Goal: Transaction & Acquisition: Purchase product/service

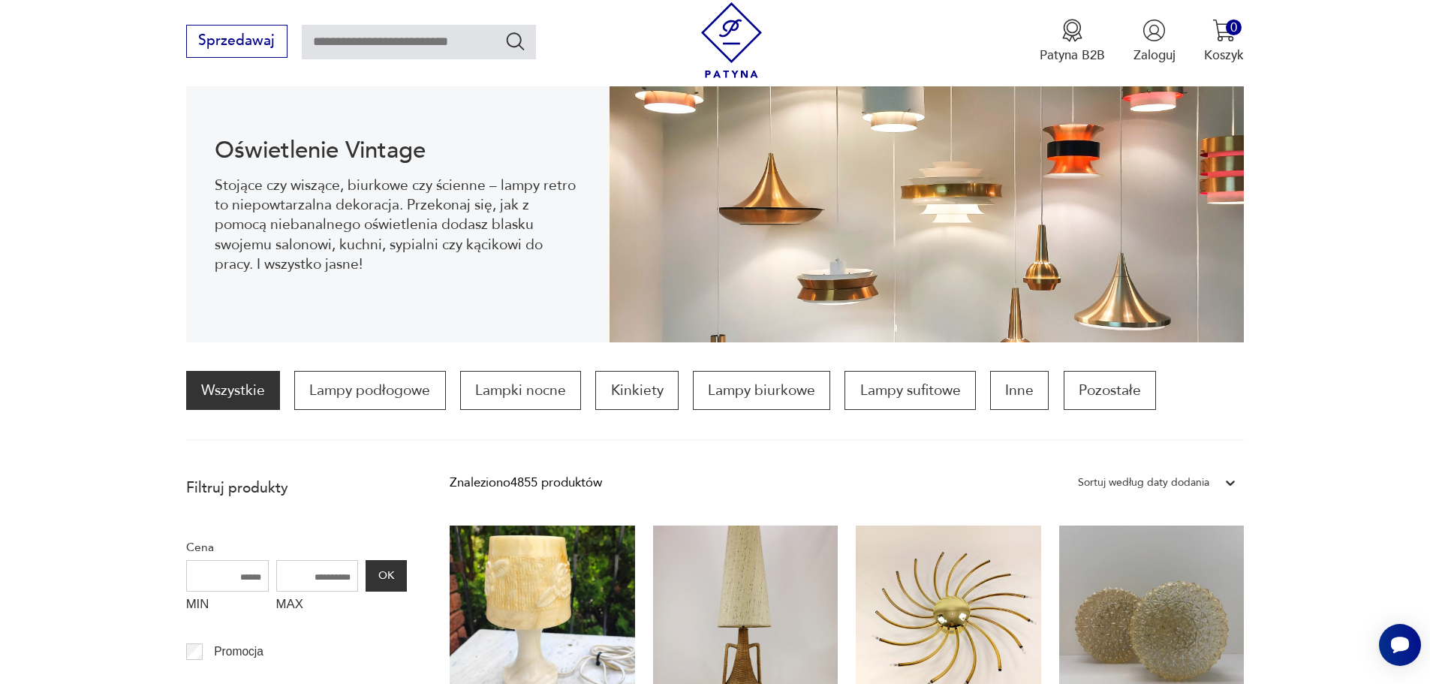
scroll to position [200, 0]
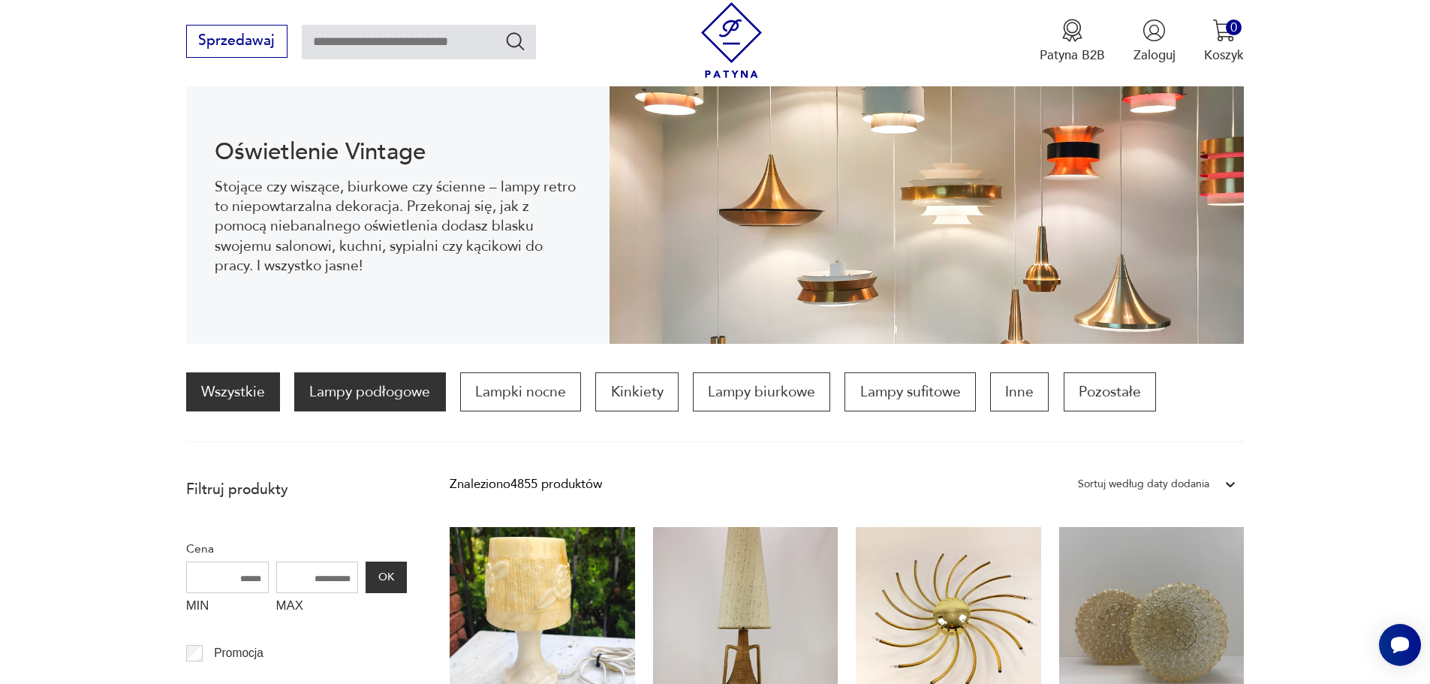
click at [413, 405] on p "Lampy podłogowe" at bounding box center [369, 391] width 151 height 39
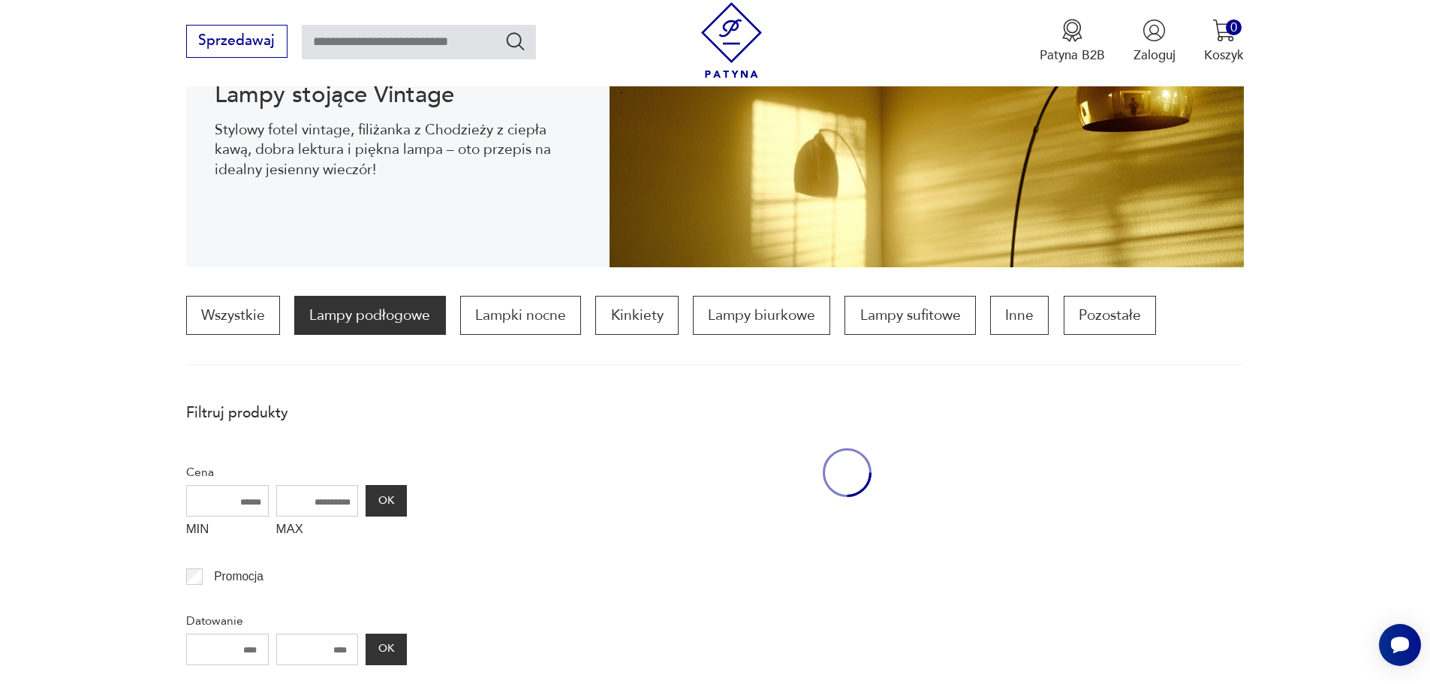
scroll to position [446, 0]
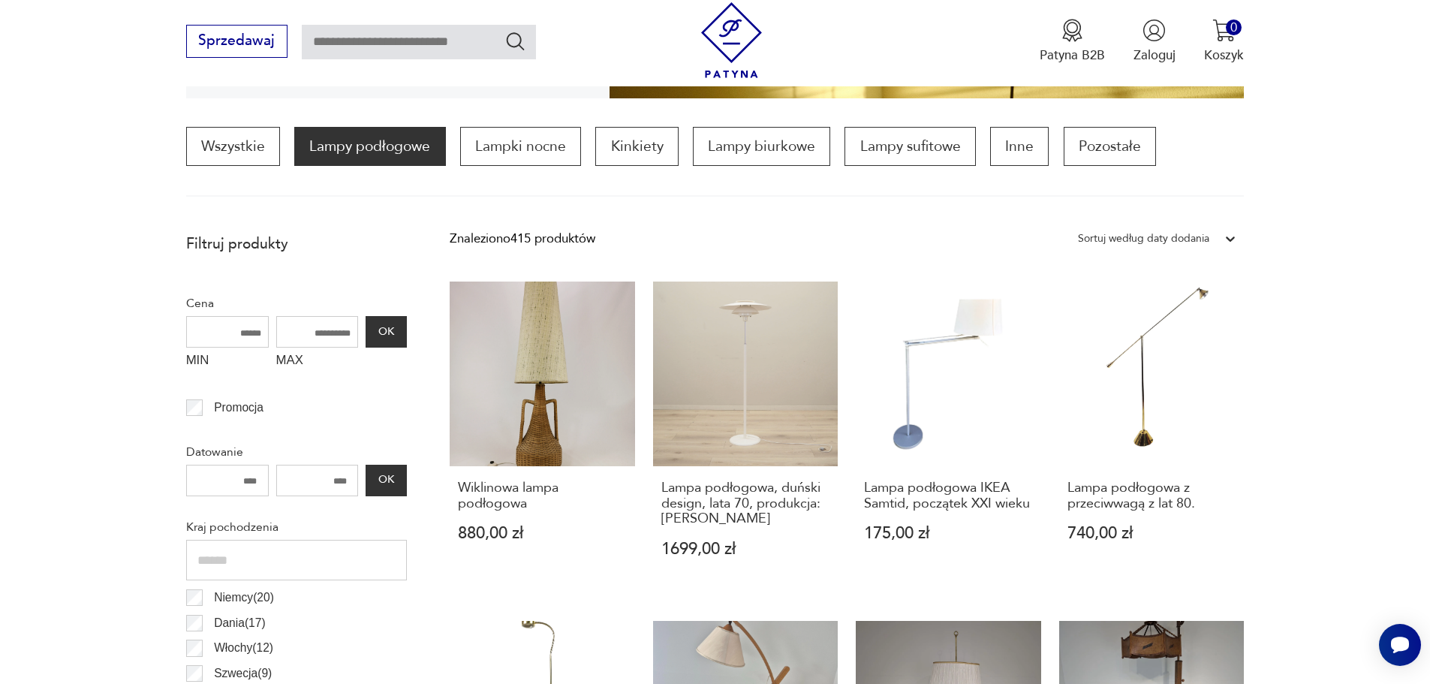
click at [246, 475] on input "number" at bounding box center [227, 481] width 83 height 32
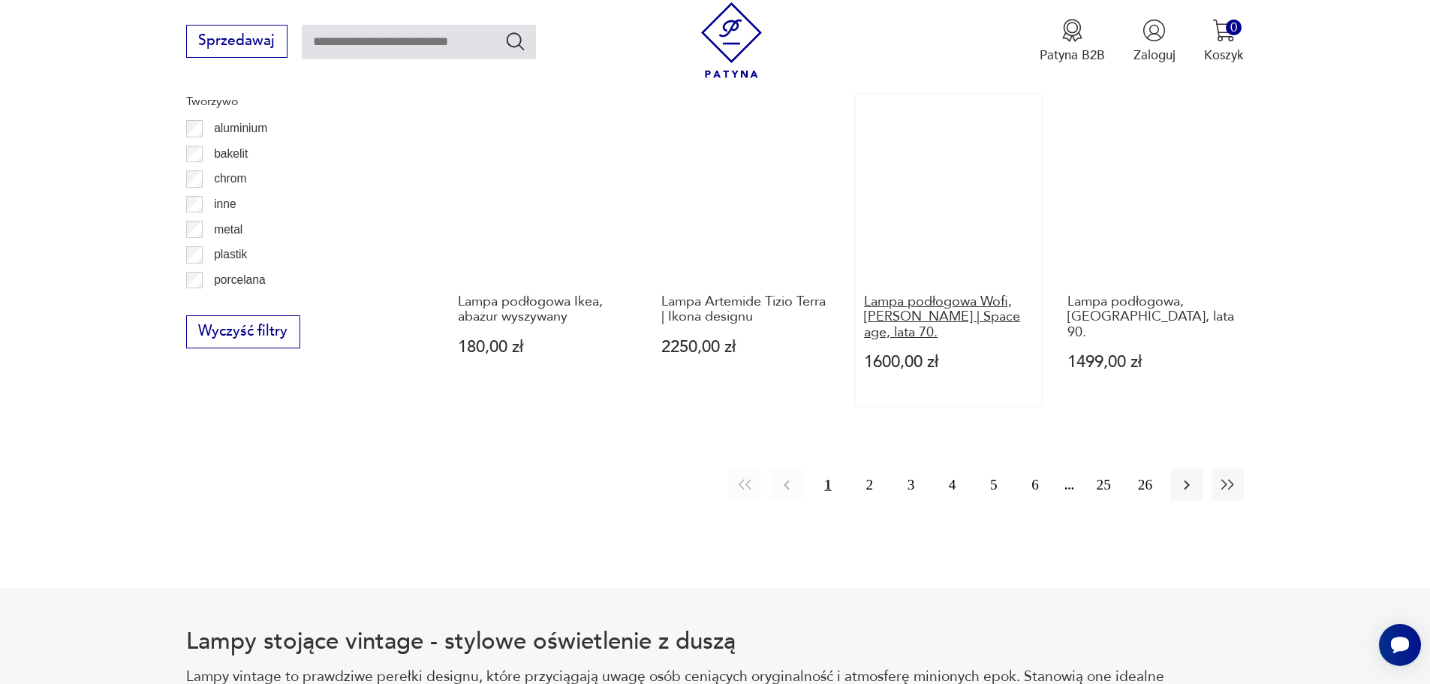
scroll to position [1497, 0]
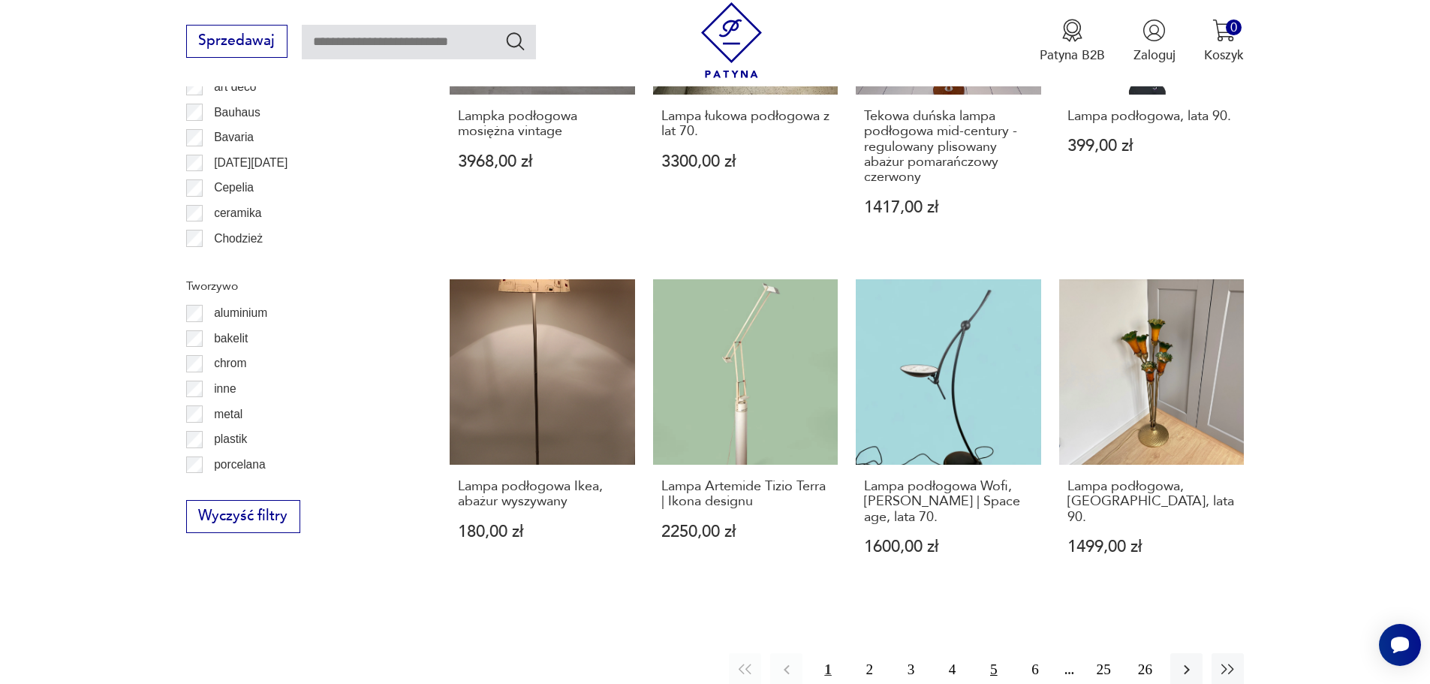
click at [993, 663] on button "5" at bounding box center [993, 669] width 32 height 32
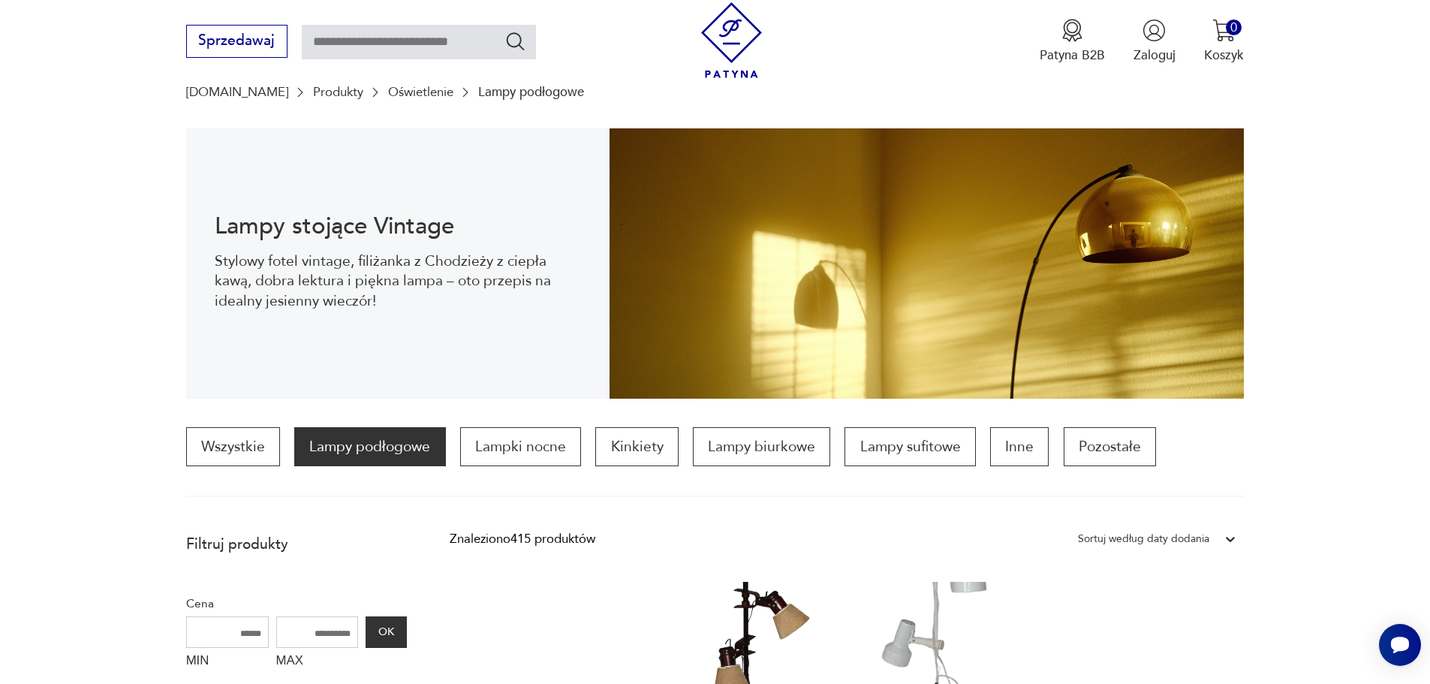
scroll to position [296, 0]
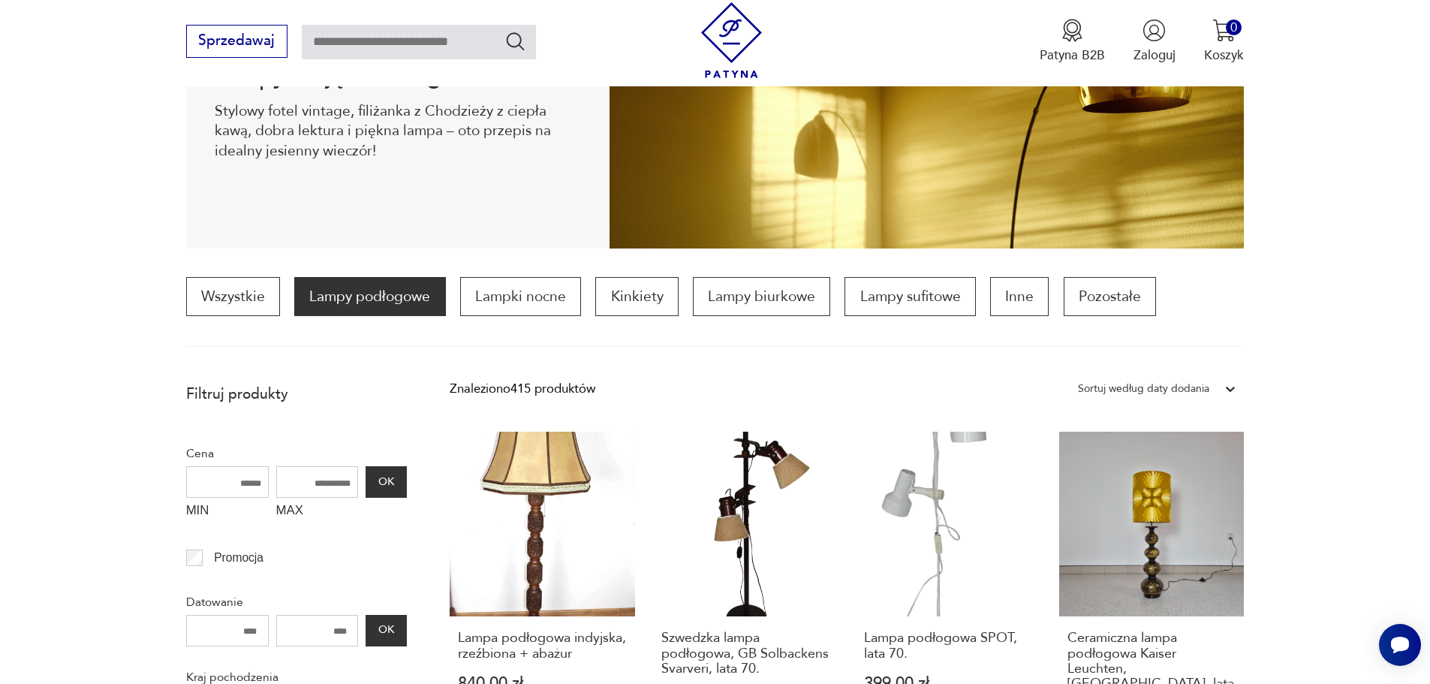
click at [244, 489] on input "MIN" at bounding box center [227, 482] width 83 height 32
type input "***"
click at [328, 476] on input "MAX" at bounding box center [317, 482] width 83 height 32
type input "****"
click at [390, 486] on button "OK" at bounding box center [386, 482] width 41 height 32
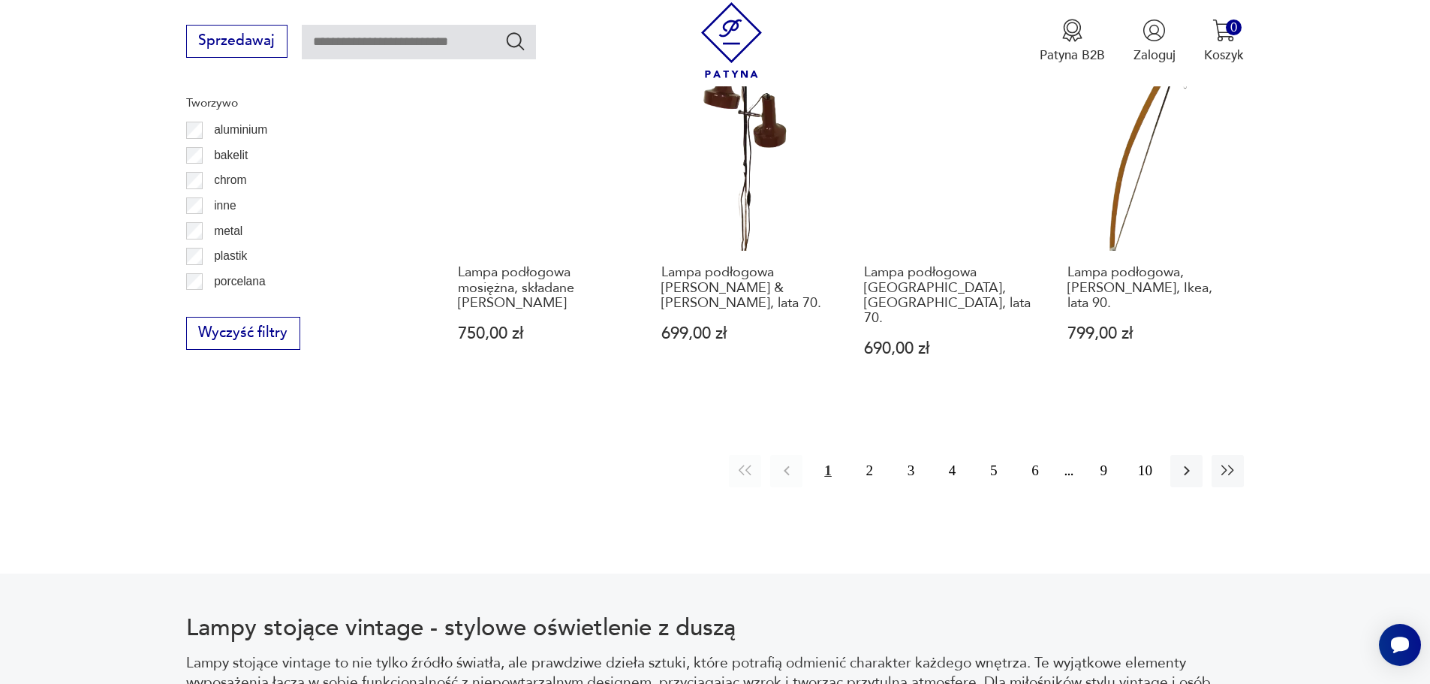
scroll to position [1797, 0]
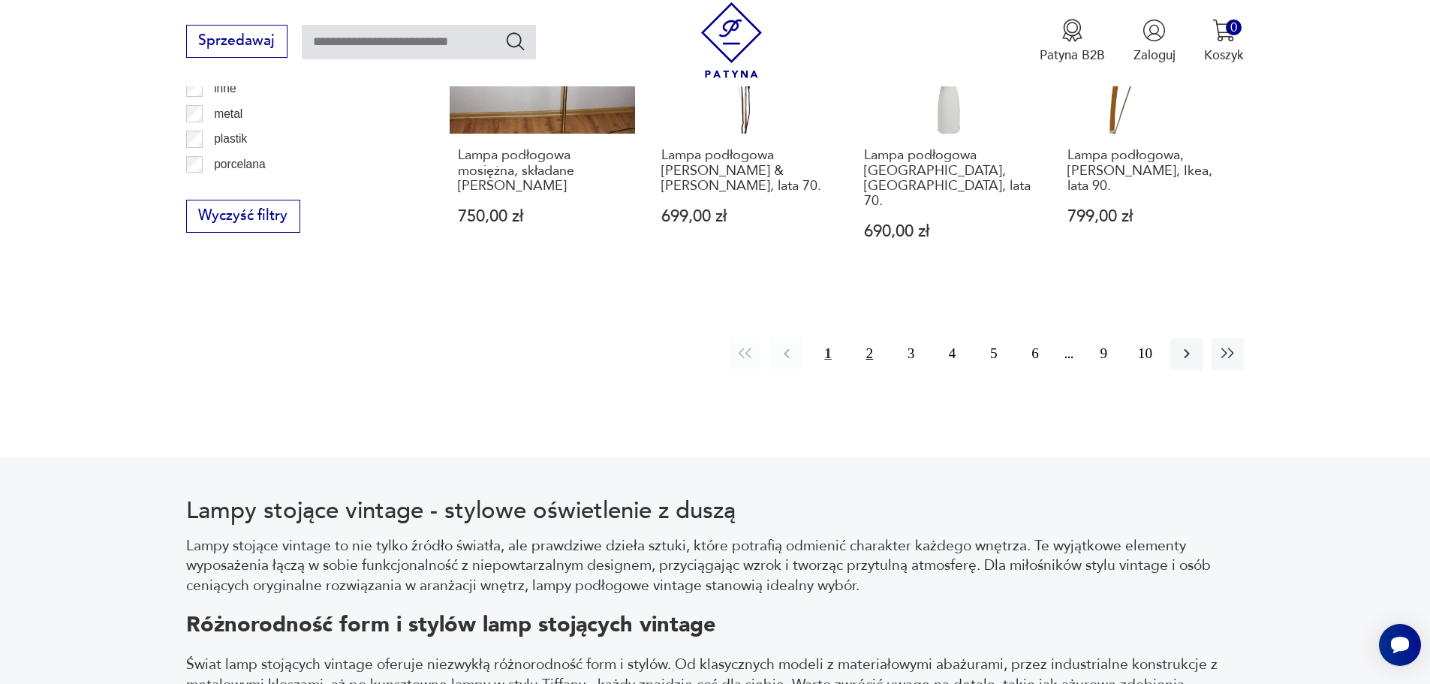
click at [860, 338] on button "2" at bounding box center [870, 354] width 32 height 32
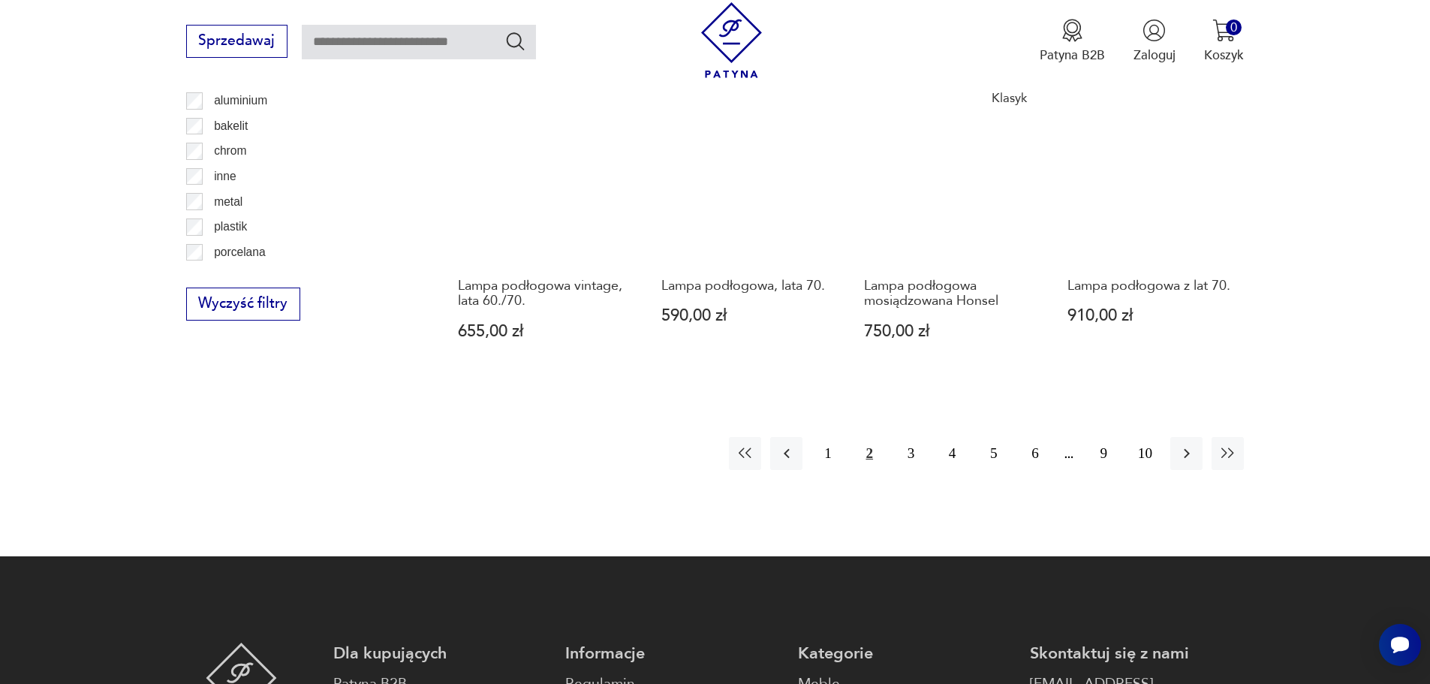
scroll to position [1872, 0]
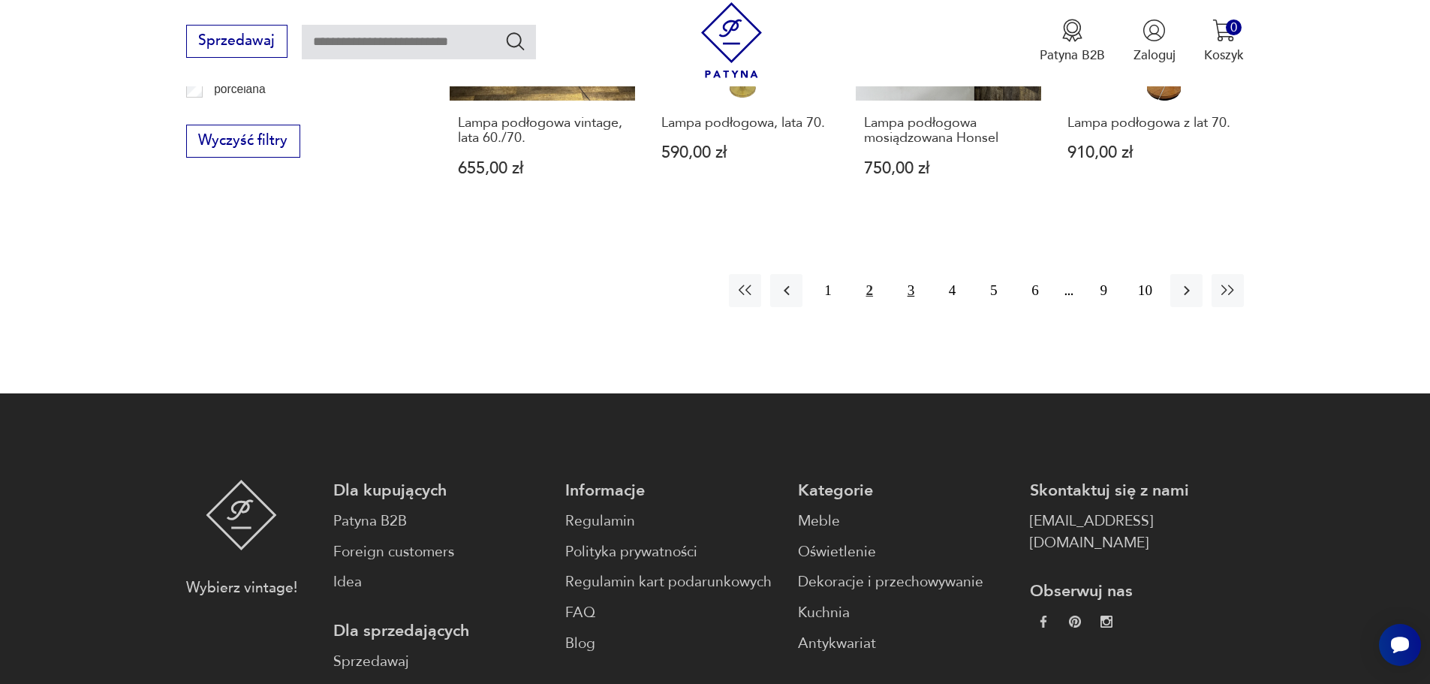
click at [912, 280] on button "3" at bounding box center [911, 290] width 32 height 32
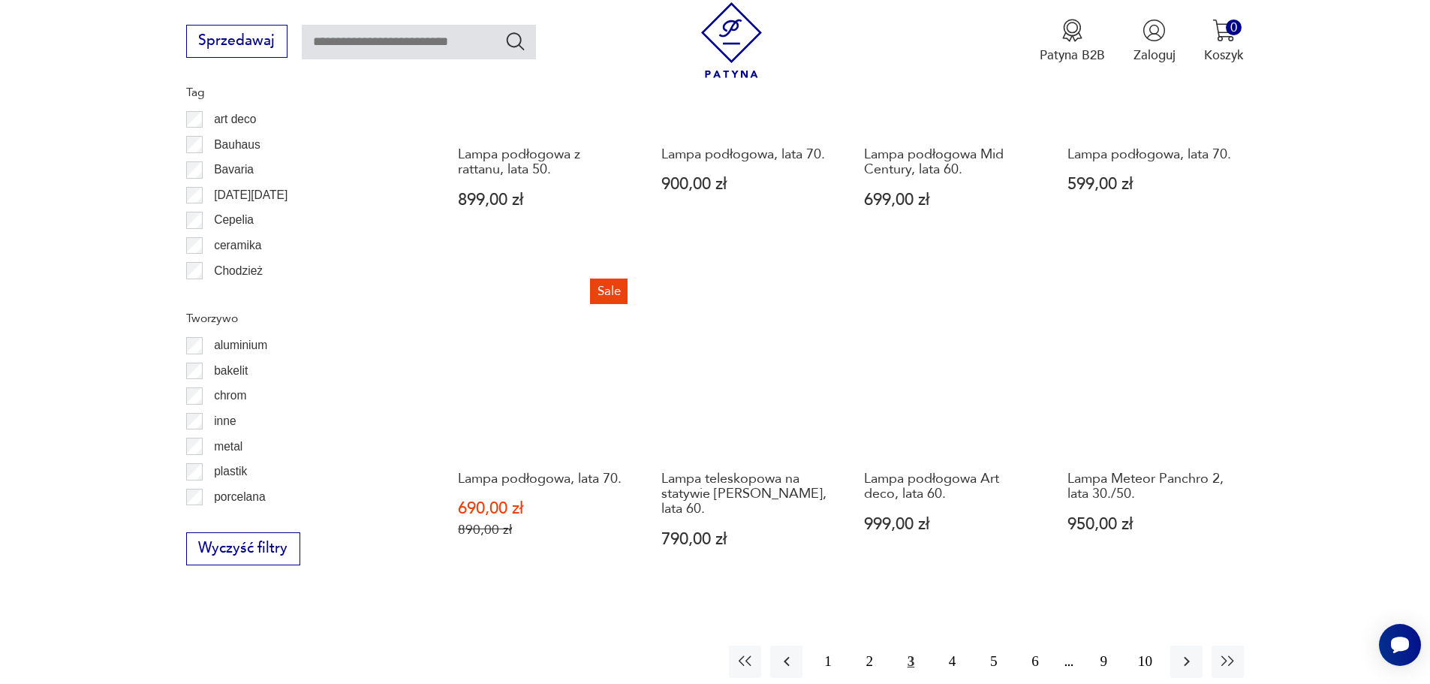
scroll to position [1572, 0]
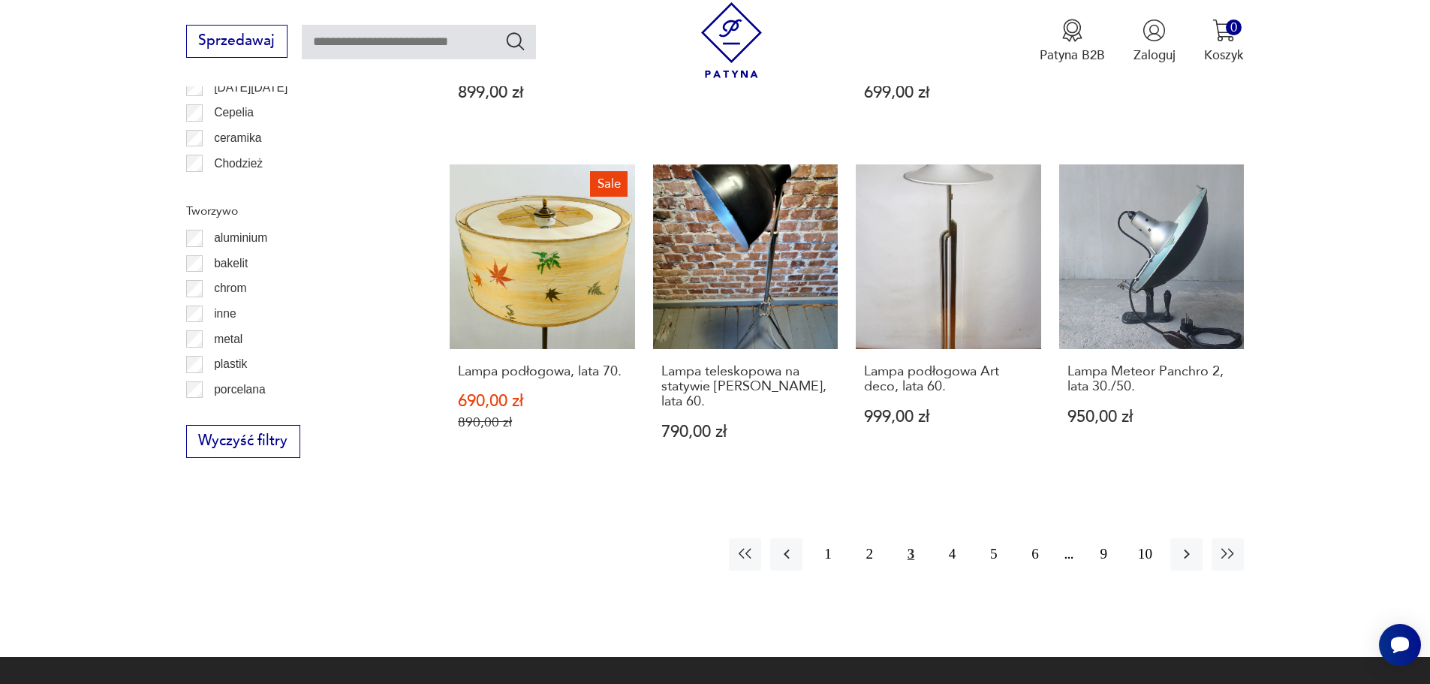
click at [912, 550] on button "3" at bounding box center [911, 554] width 32 height 32
click at [956, 543] on button "4" at bounding box center [952, 554] width 32 height 32
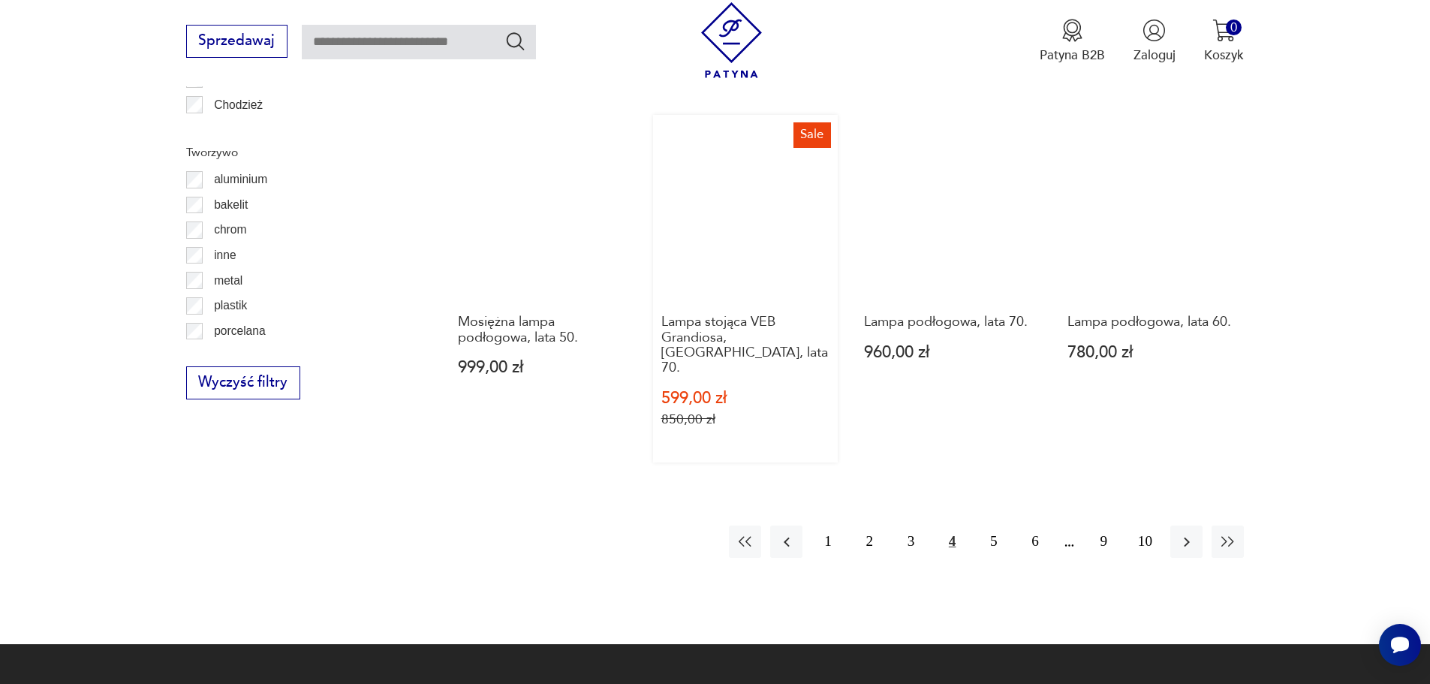
scroll to position [1797, 0]
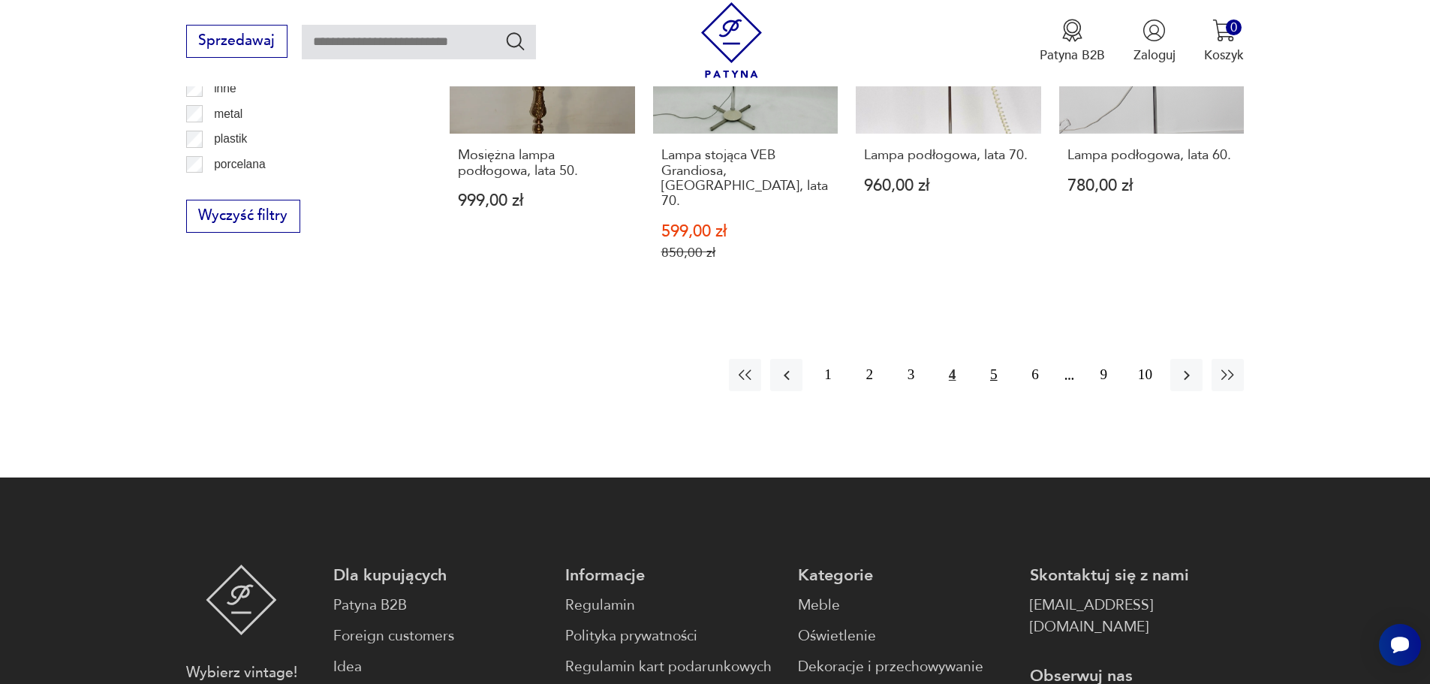
click at [996, 359] on button "5" at bounding box center [993, 375] width 32 height 32
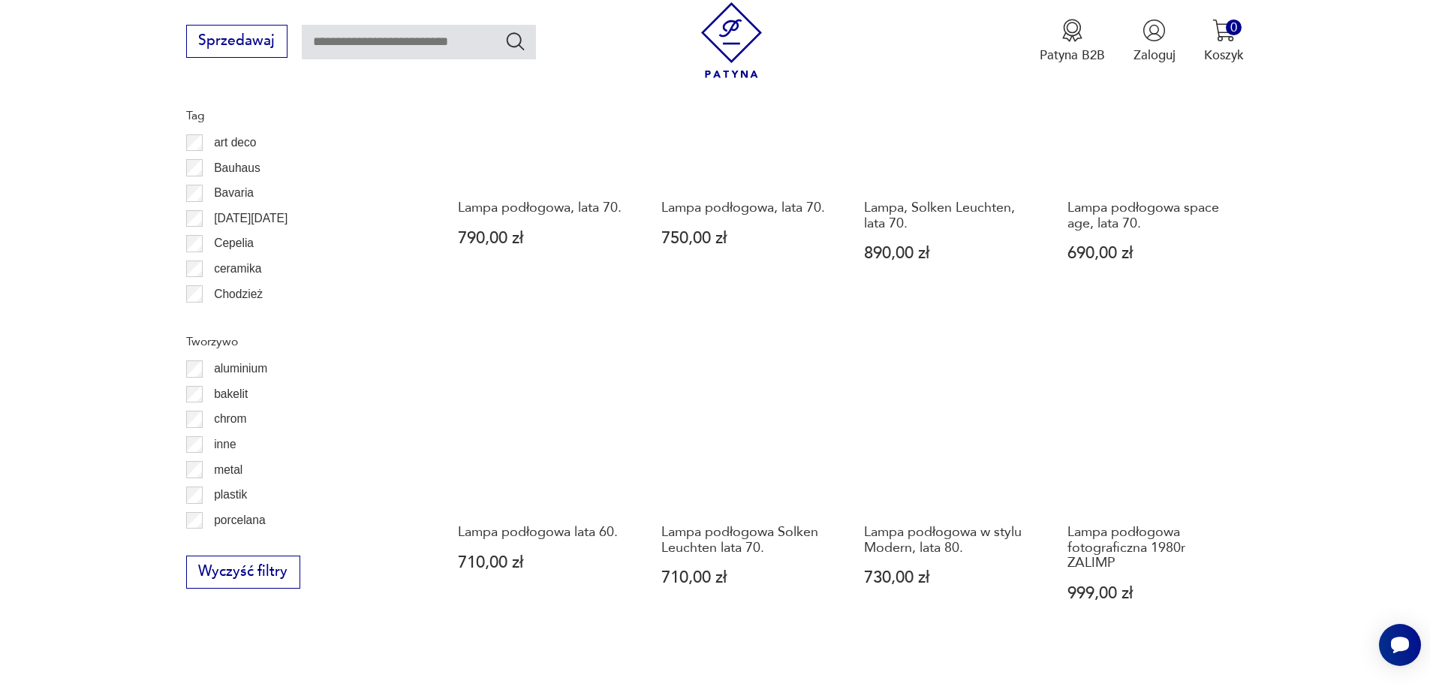
scroll to position [1497, 0]
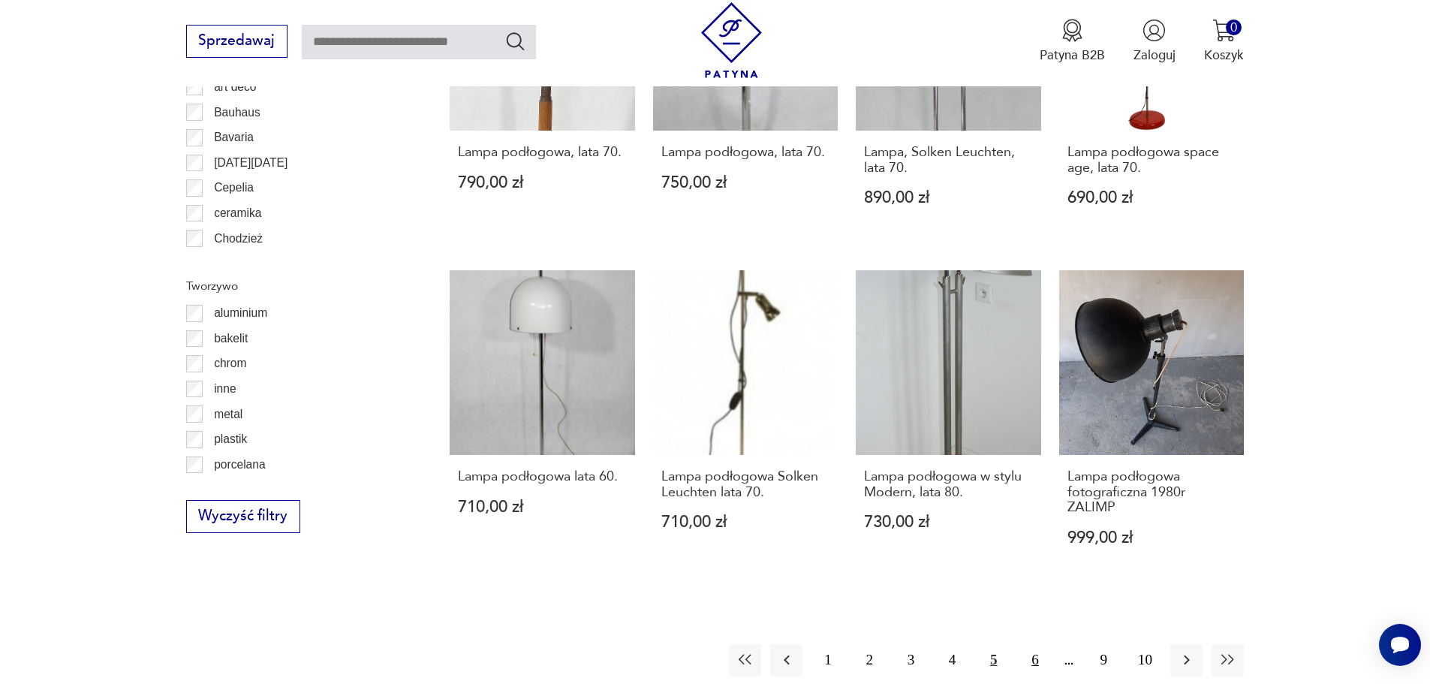
click at [1032, 644] on button "6" at bounding box center [1035, 660] width 32 height 32
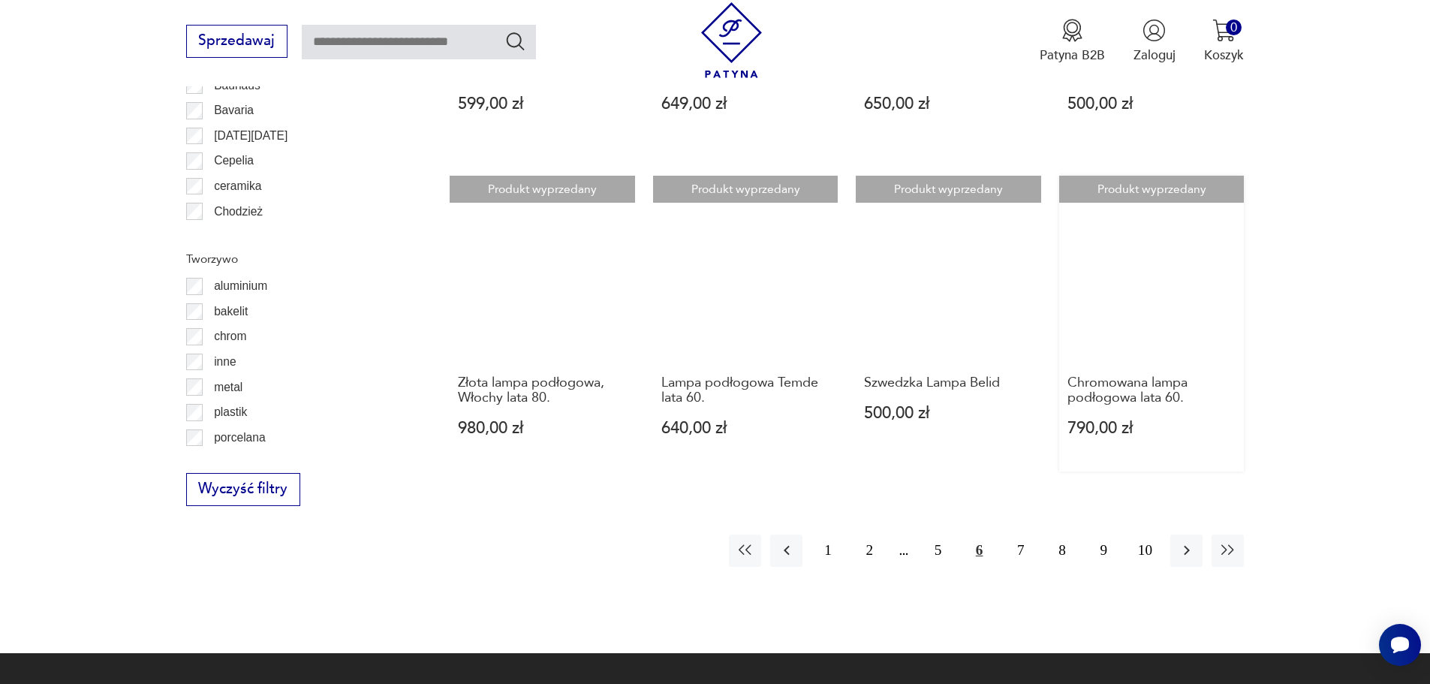
scroll to position [1422, 0]
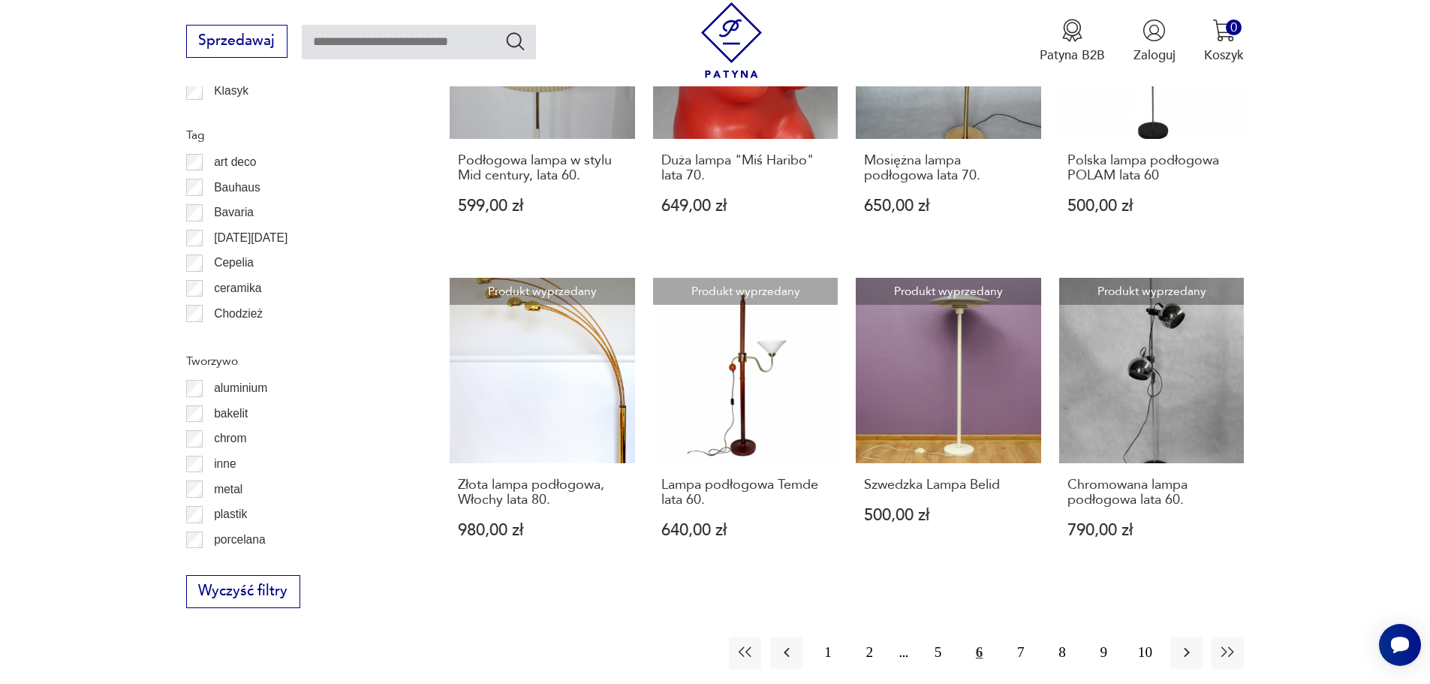
drag, startPoint x: 1108, startPoint y: 412, endPoint x: 1357, endPoint y: 420, distance: 249.3
click at [1357, 420] on section "Filtruj produkty Cena MIN *** MAX **** OK Promocja Datowanie OK Kraj pochodzeni…" at bounding box center [715, 2] width 1430 height 1506
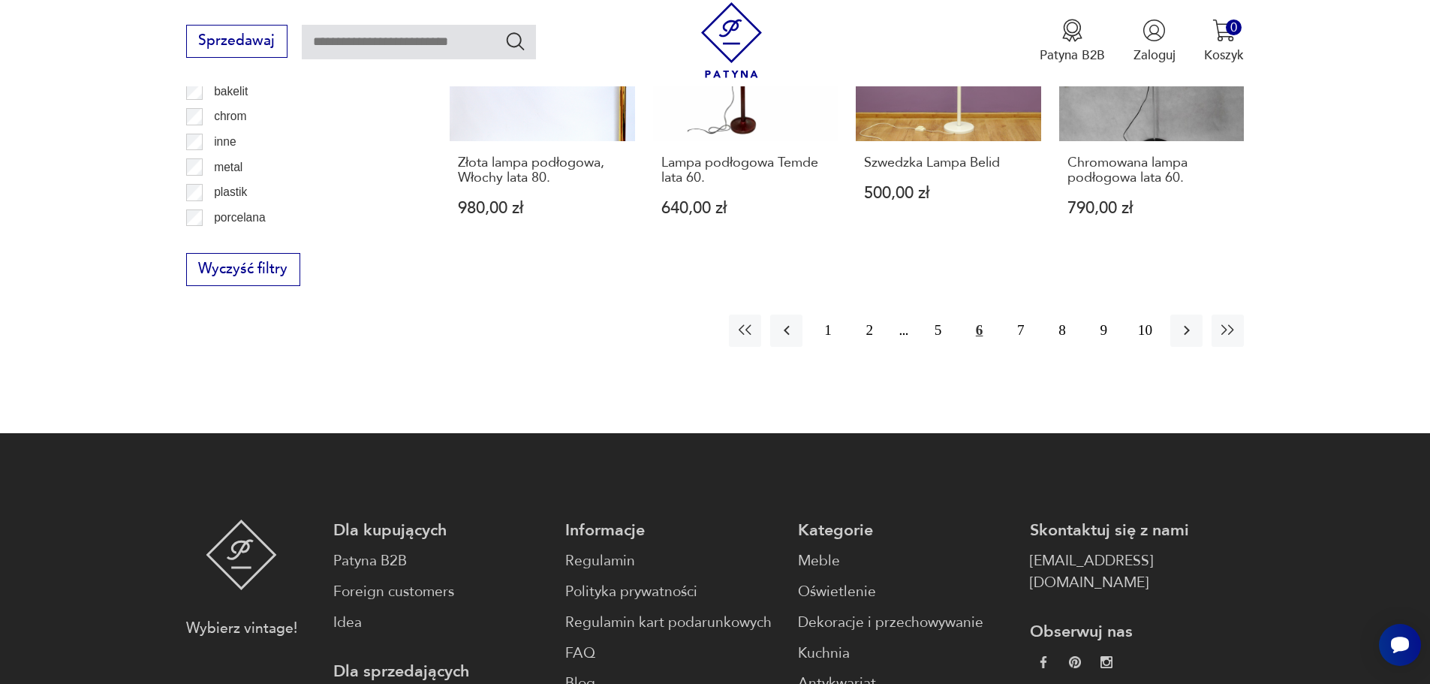
scroll to position [1797, 0]
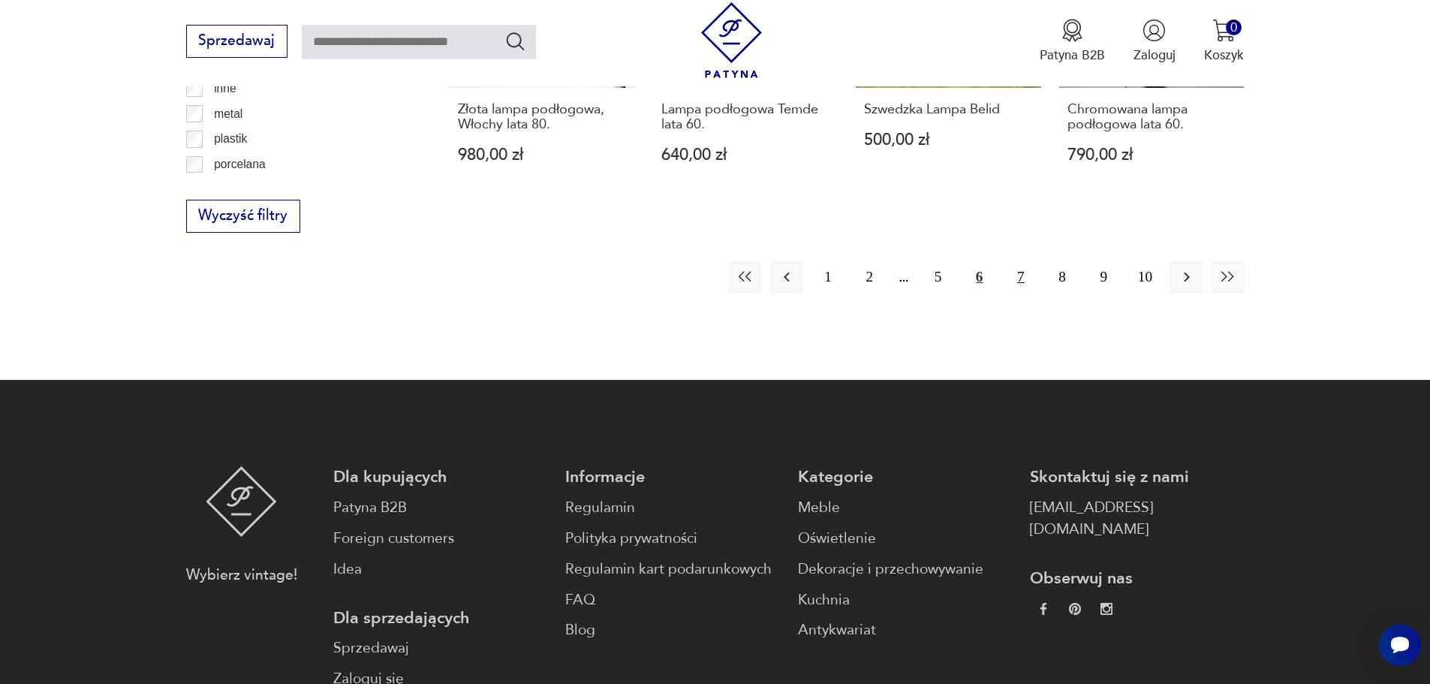
click at [1030, 291] on button "7" at bounding box center [1020, 277] width 32 height 32
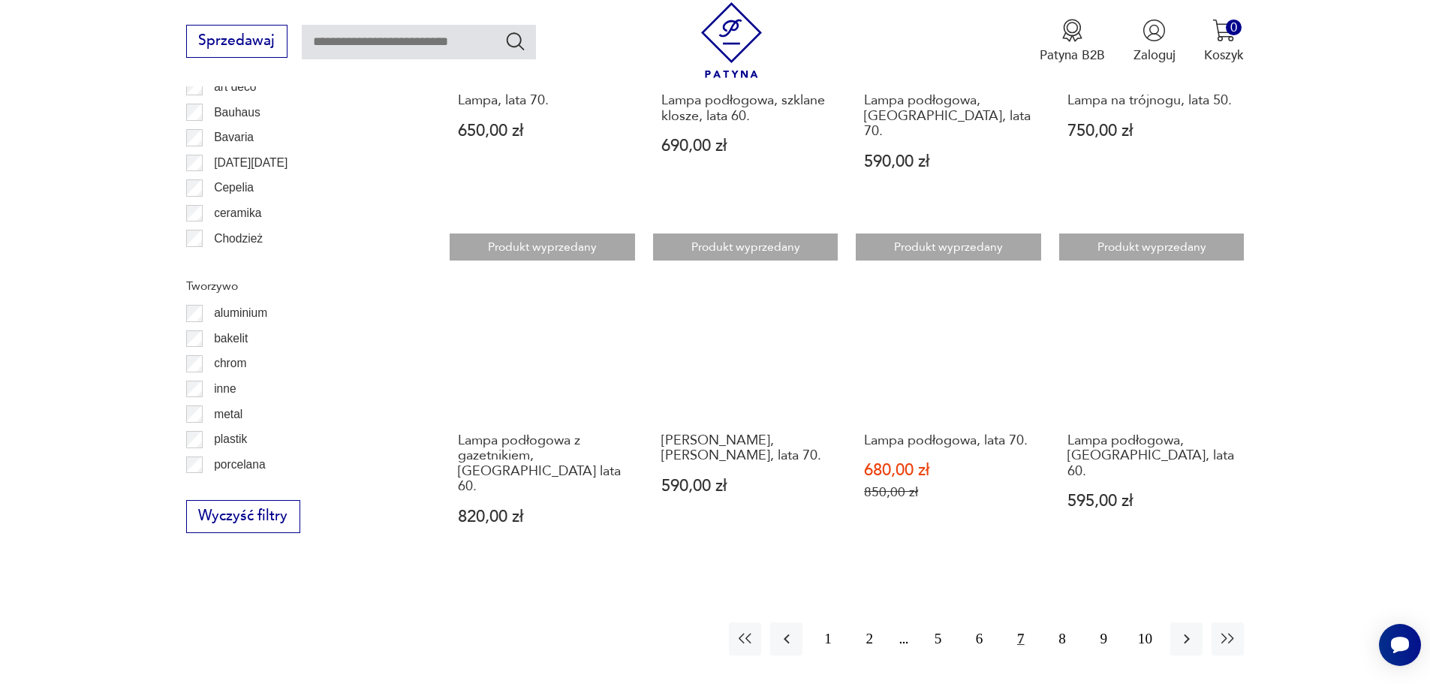
scroll to position [1797, 0]
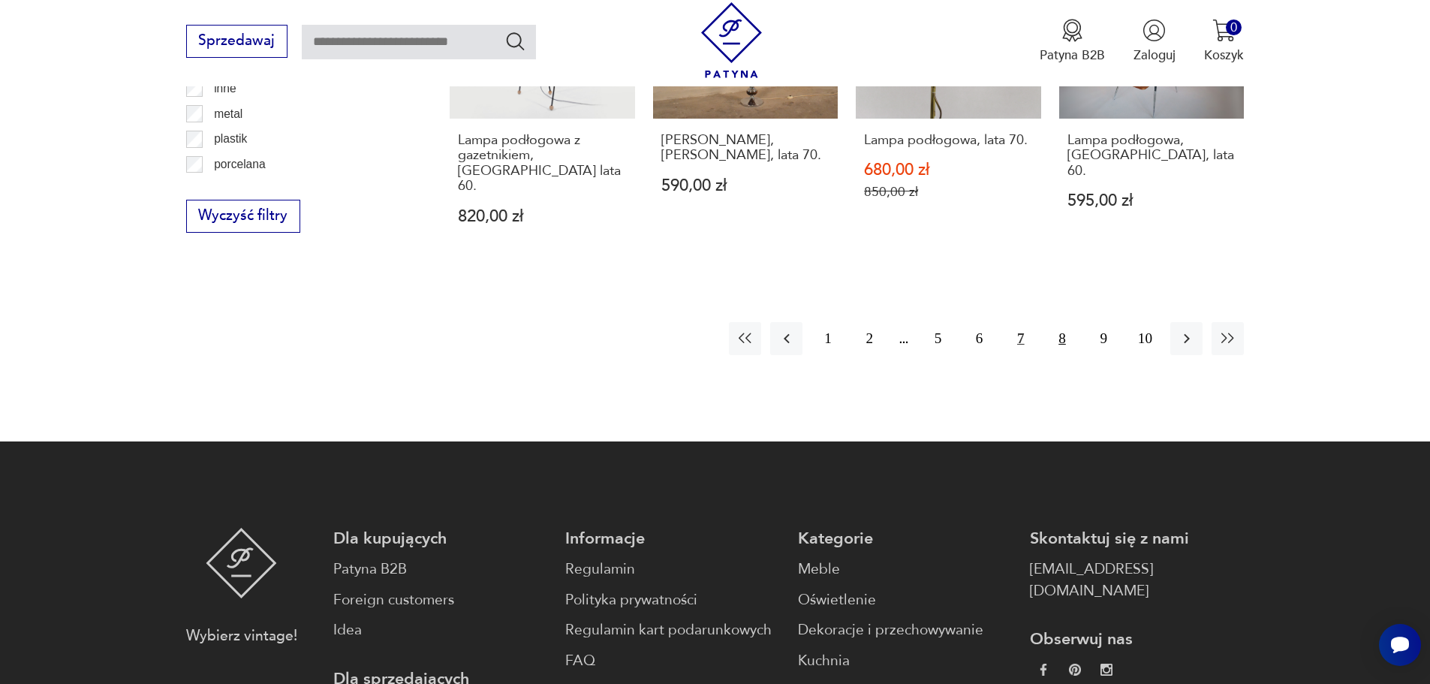
click at [1058, 322] on button "8" at bounding box center [1062, 338] width 32 height 32
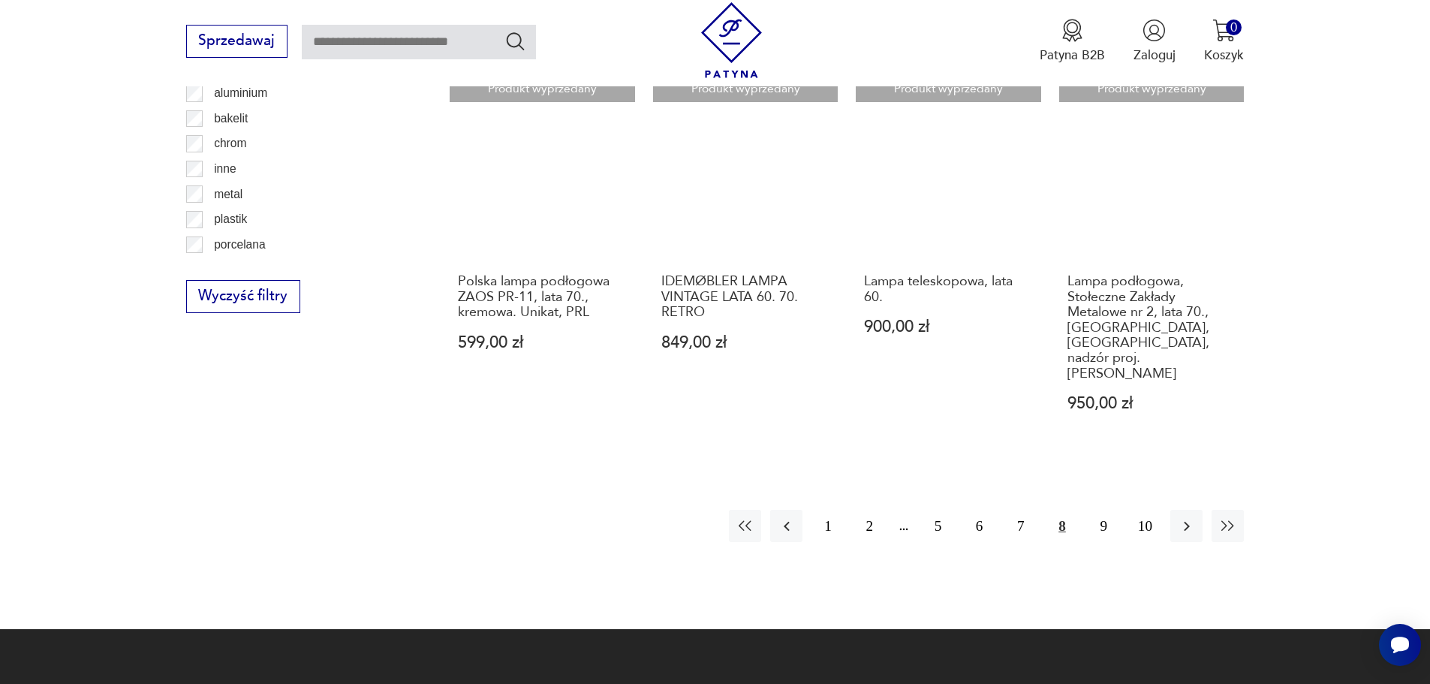
scroll to position [1947, 0]
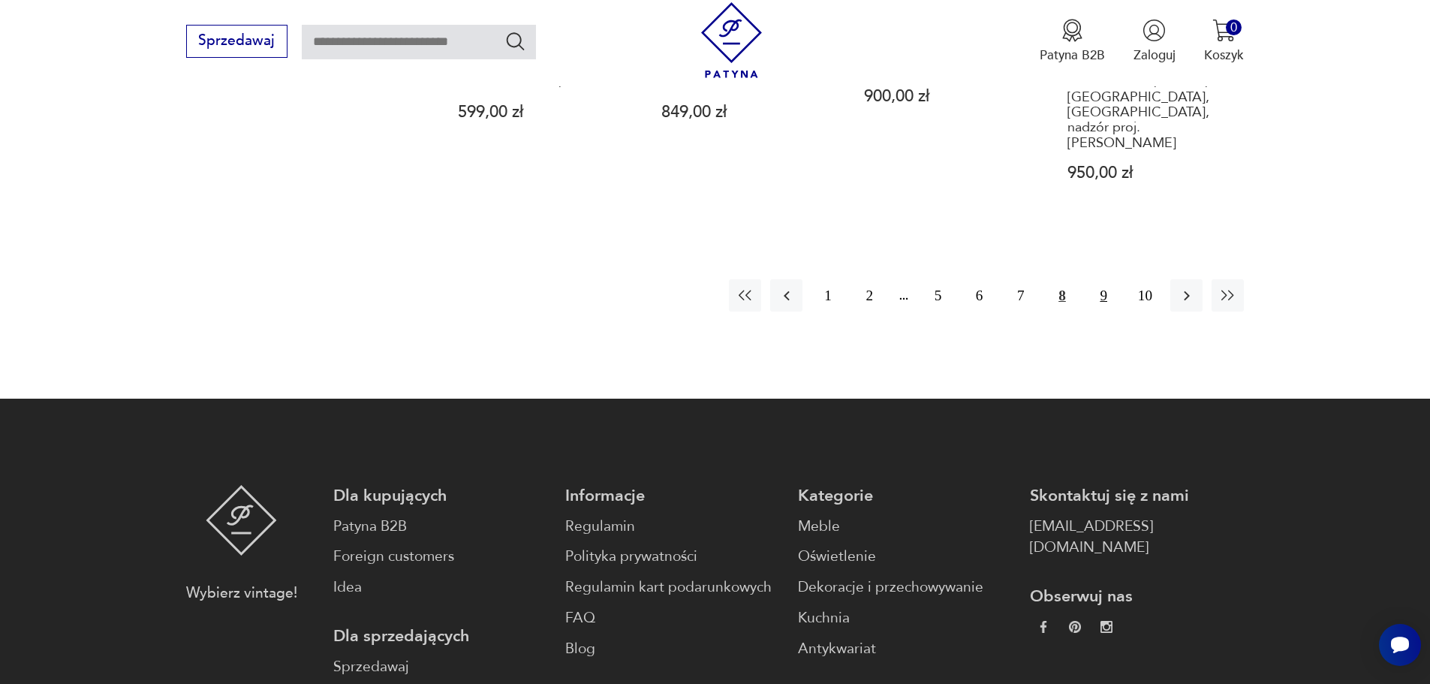
click at [1106, 279] on button "9" at bounding box center [1104, 295] width 32 height 32
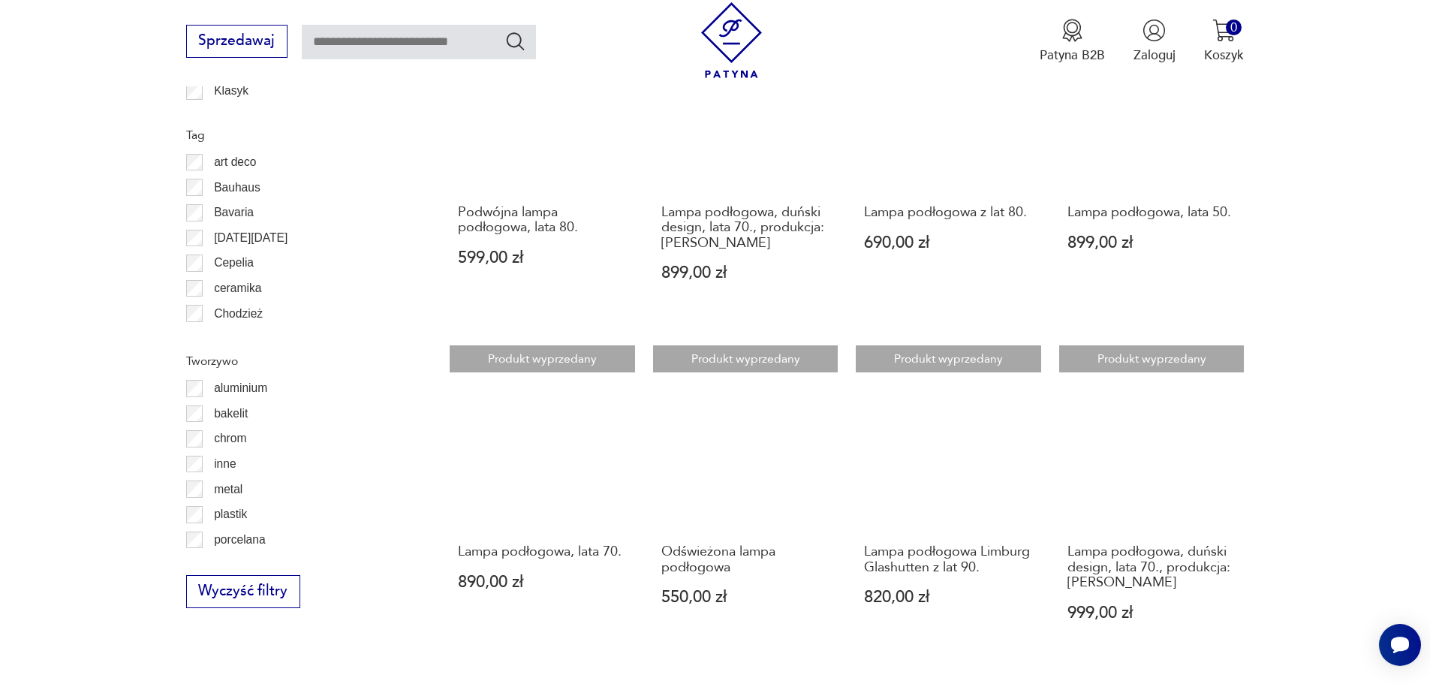
scroll to position [1947, 0]
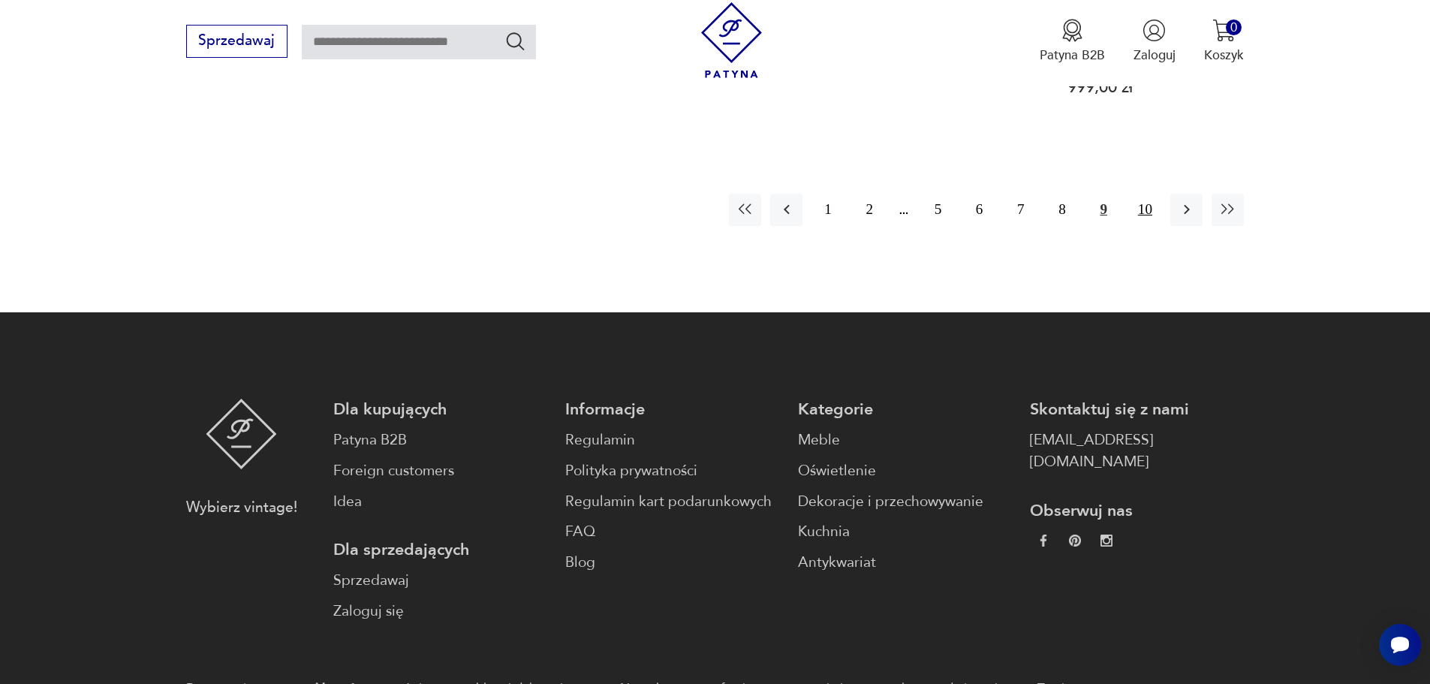
click at [1142, 194] on button "10" at bounding box center [1145, 210] width 32 height 32
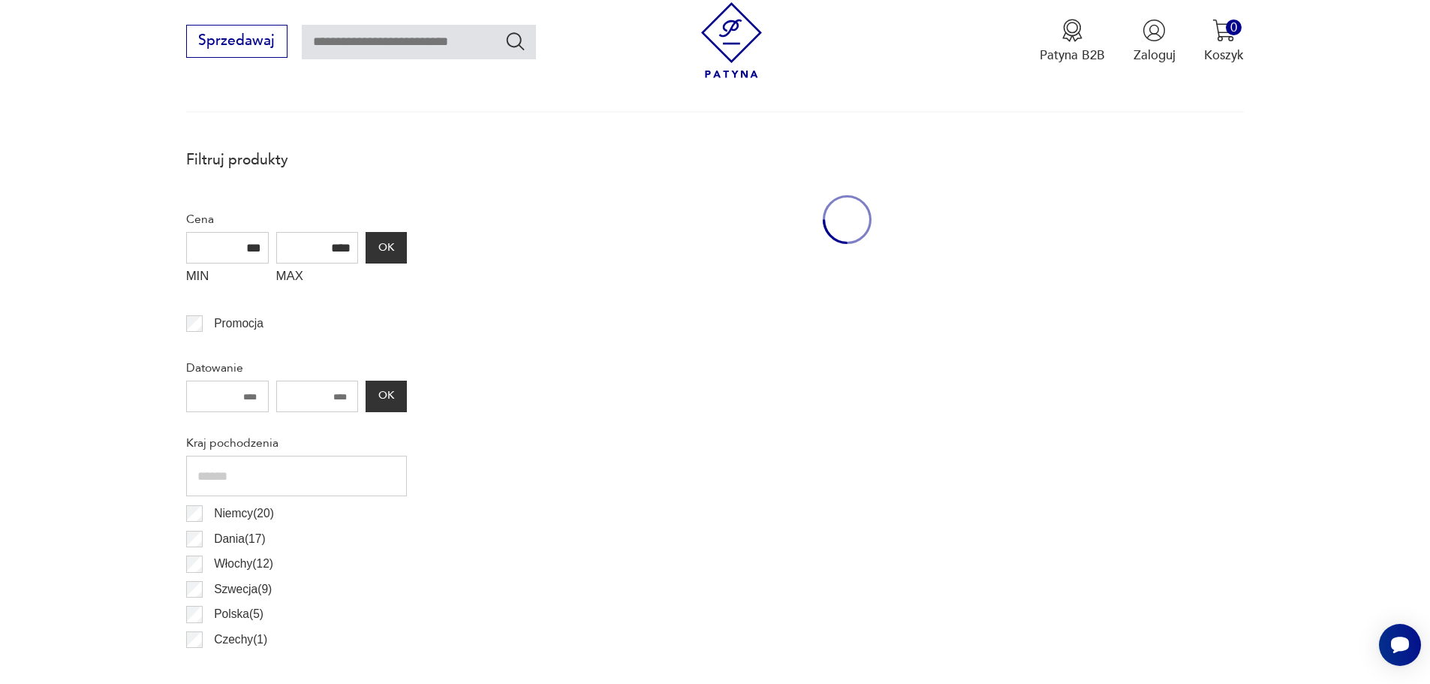
scroll to position [446, 0]
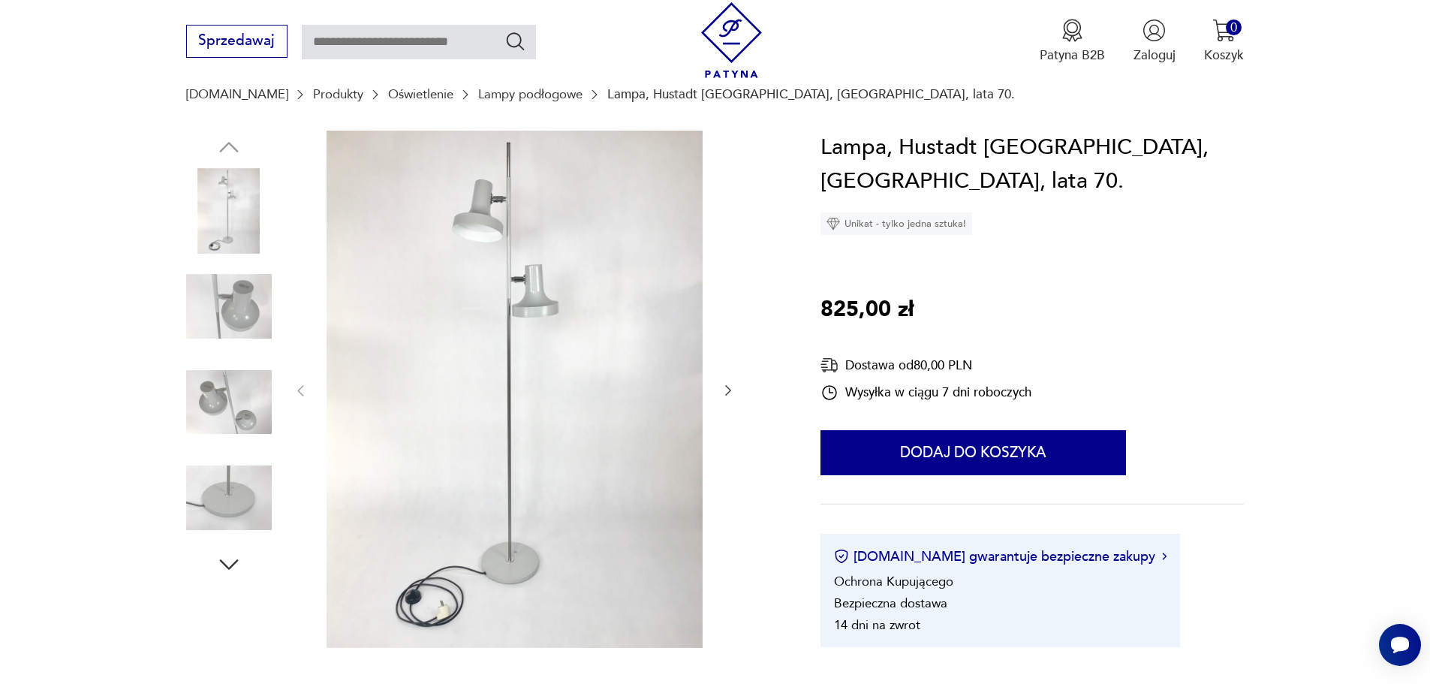
scroll to position [225, 0]
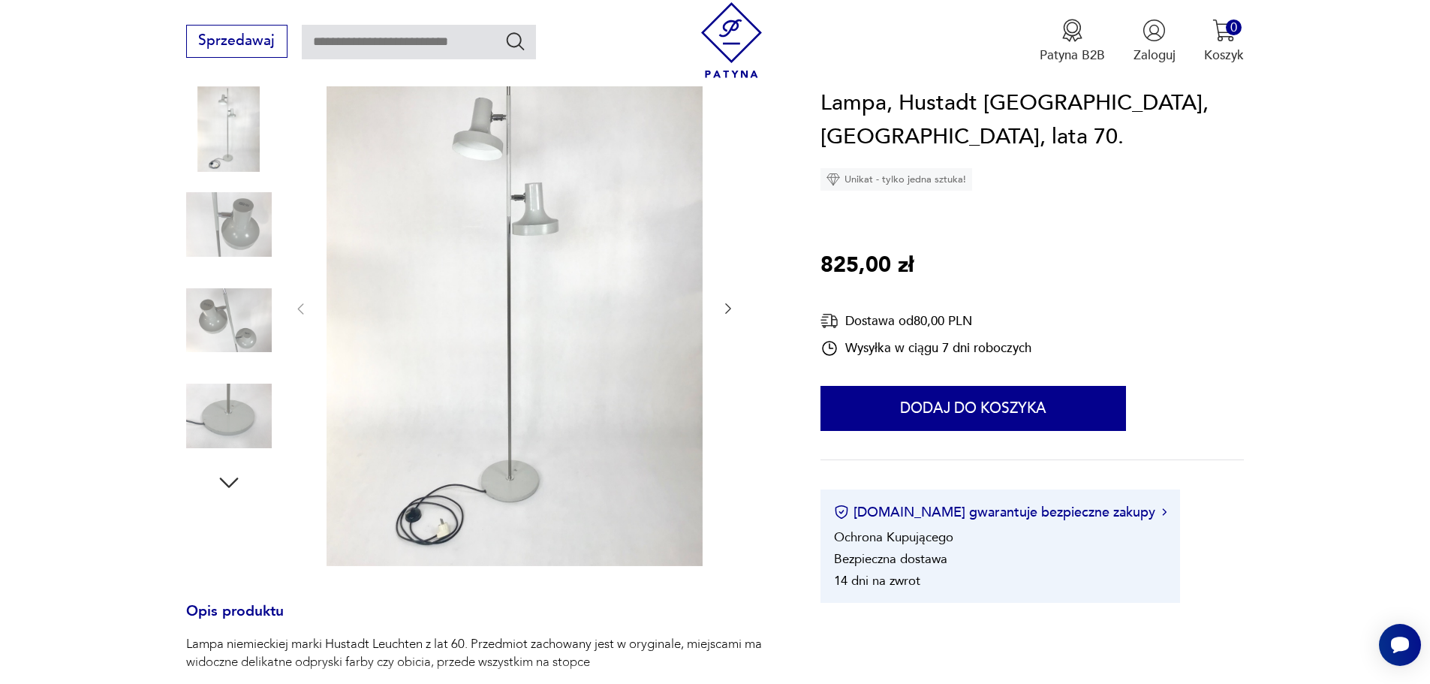
click at [211, 230] on img at bounding box center [229, 225] width 86 height 86
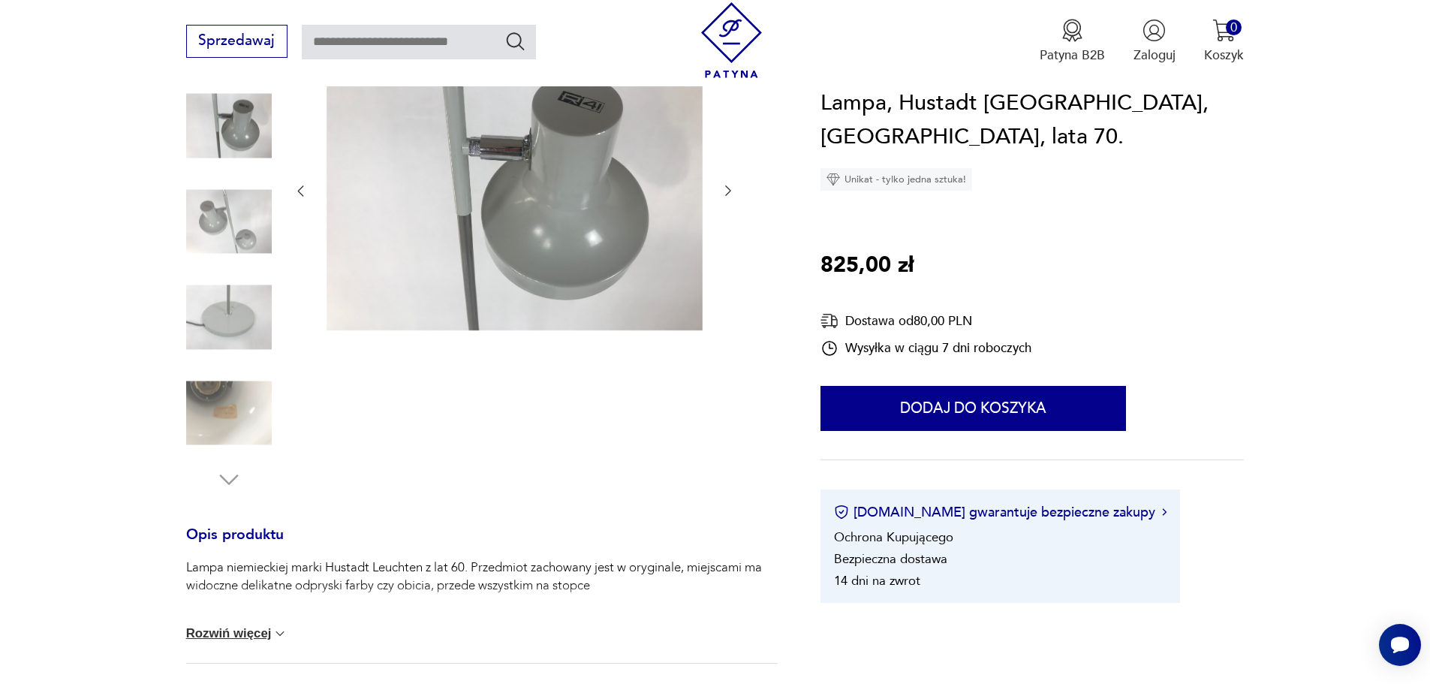
click at [230, 300] on img at bounding box center [229, 318] width 86 height 86
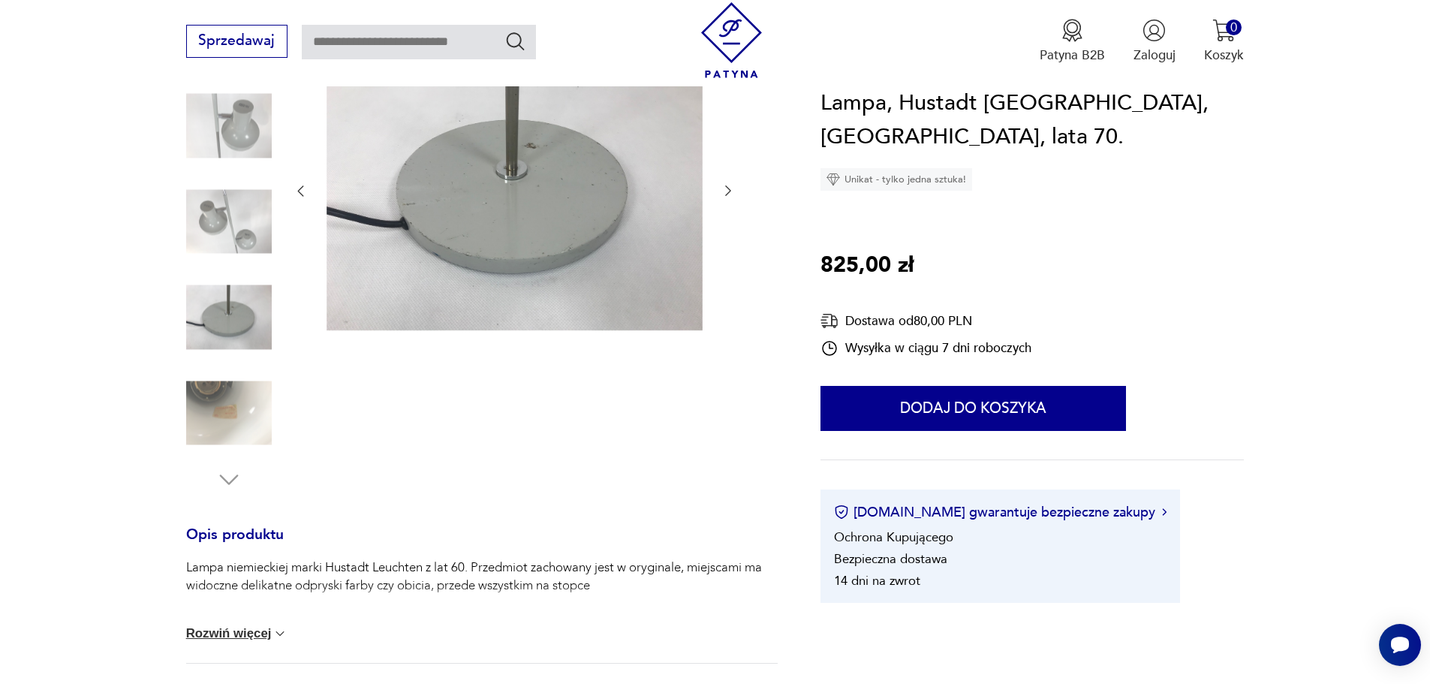
click at [211, 414] on img at bounding box center [229, 413] width 86 height 86
